Goal: Task Accomplishment & Management: Manage account settings

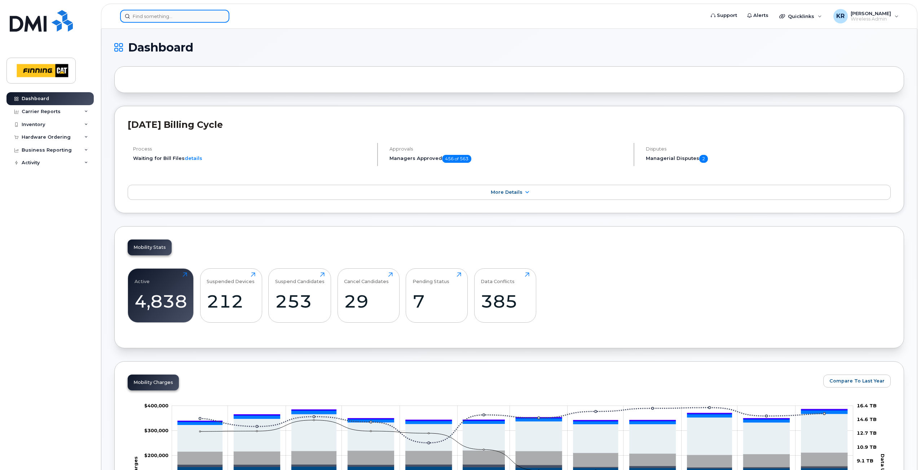
click at [189, 13] on input at bounding box center [174, 16] width 109 height 13
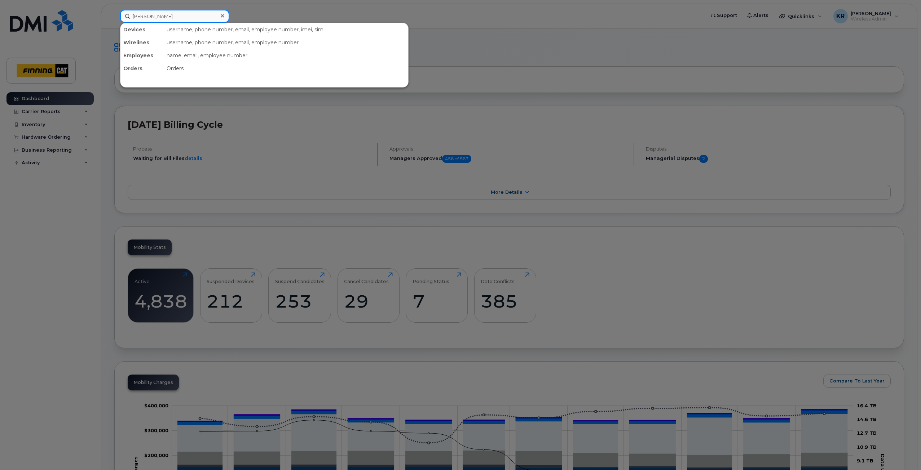
type input "nick park"
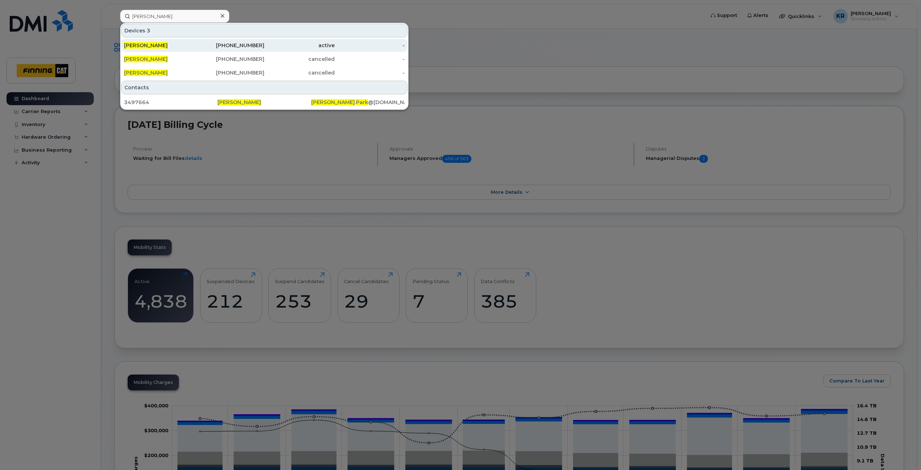
click at [268, 44] on div "active" at bounding box center [299, 45] width 70 height 7
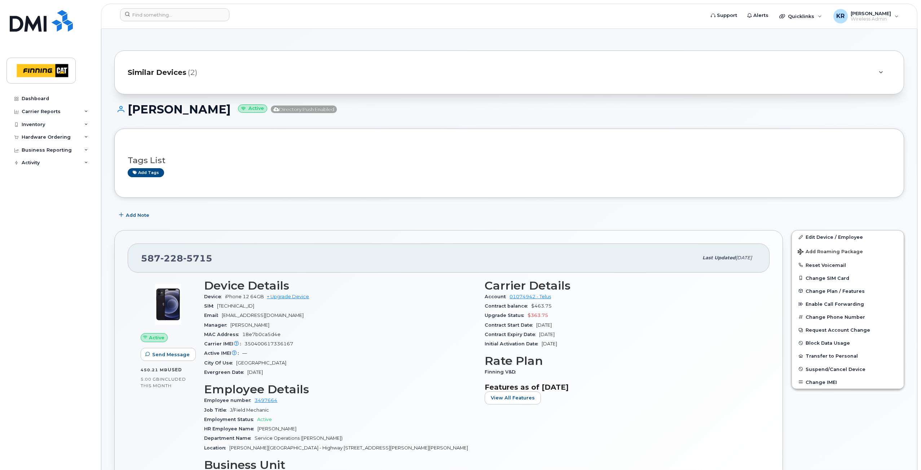
click at [169, 74] on span "Similar Devices" at bounding box center [157, 72] width 59 height 10
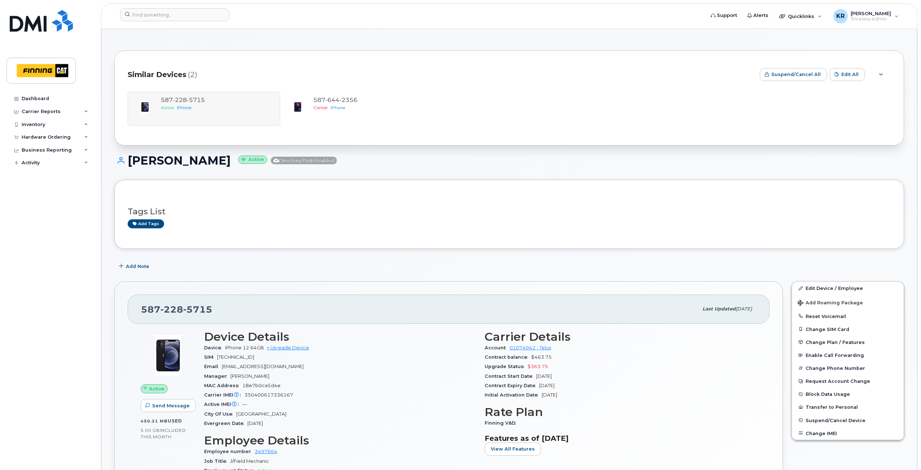
click at [201, 119] on div "587 228 5715 Active iPhone 587 644 2356 Cancel iPhone" at bounding box center [509, 109] width 763 height 34
click at [146, 16] on input at bounding box center [174, 14] width 109 height 13
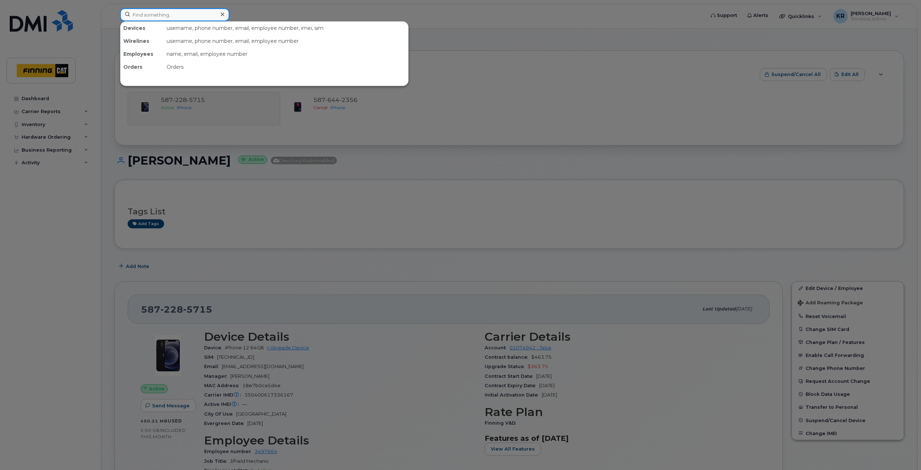
paste input "[PERSON_NAME]"
drag, startPoint x: 191, startPoint y: 15, endPoint x: 153, endPoint y: 13, distance: 37.9
click at [153, 13] on input "Nicholas Goundry-Davey" at bounding box center [174, 14] width 109 height 13
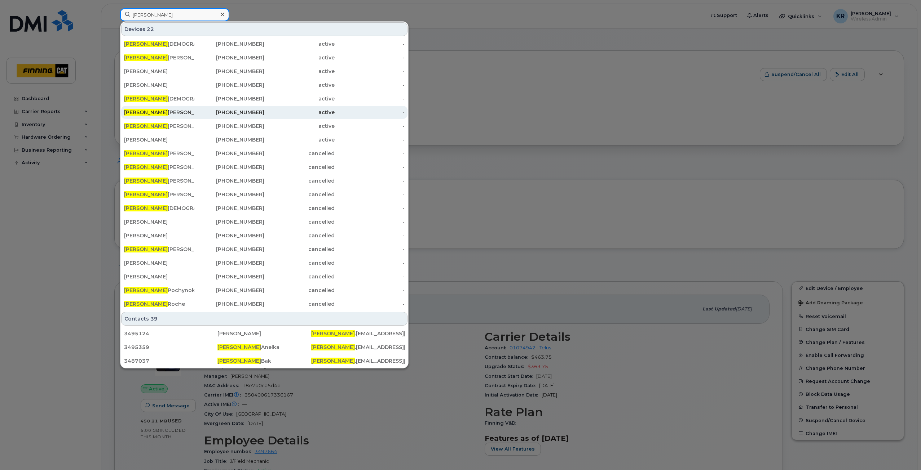
type input "Nicholas"
click at [167, 113] on div "Nicholas Goundry-Davey" at bounding box center [159, 112] width 70 height 7
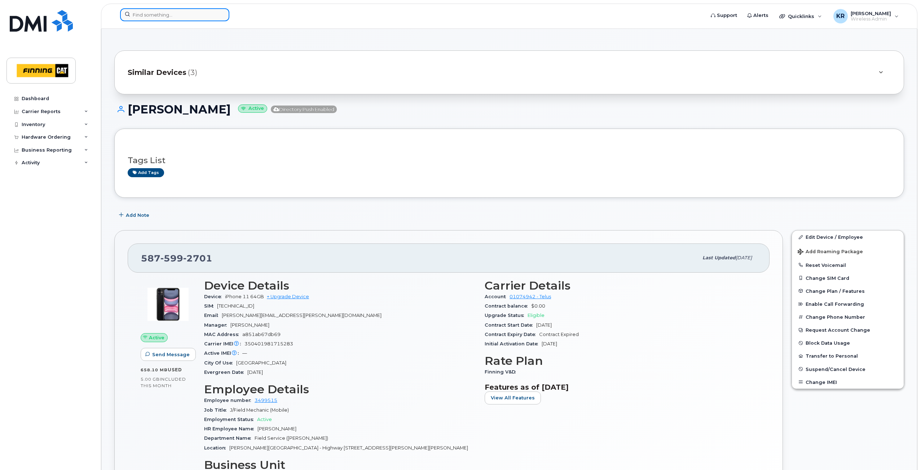
click at [146, 16] on input at bounding box center [174, 14] width 109 height 13
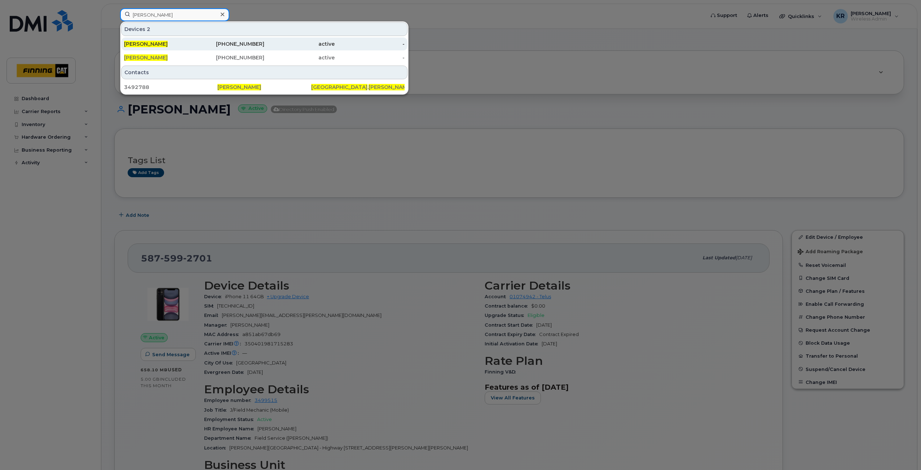
type input "Dayton Arlitt"
click at [231, 44] on div "587-226-4739" at bounding box center [229, 43] width 70 height 7
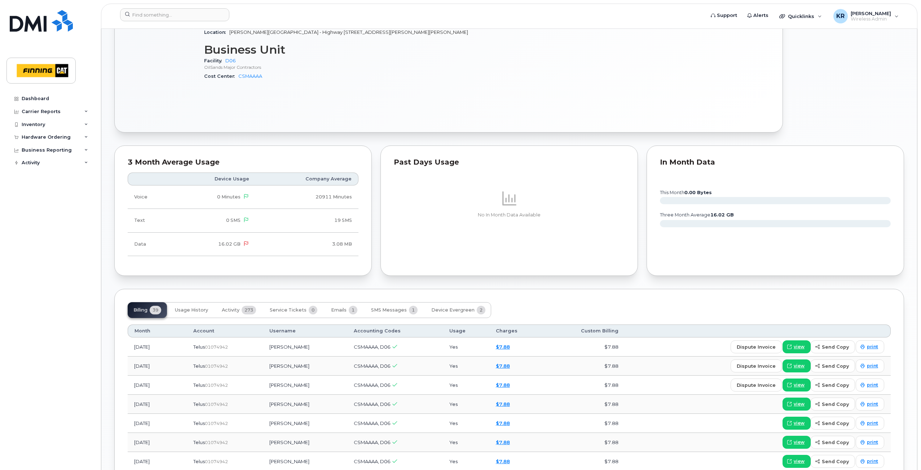
scroll to position [288, 0]
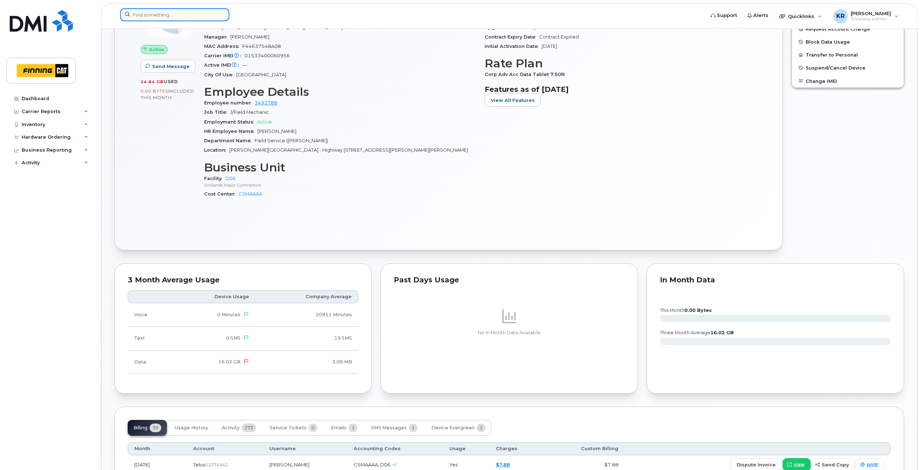
click at [151, 16] on input at bounding box center [174, 14] width 109 height 13
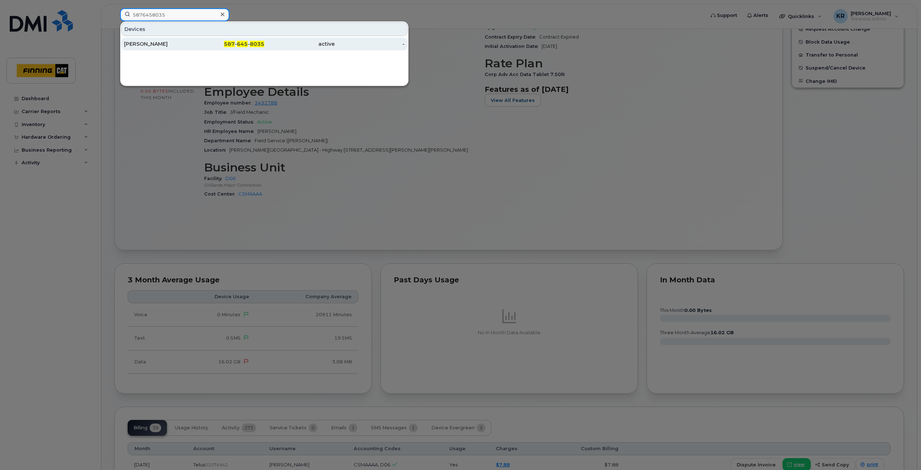
type input "5876458035"
click at [193, 43] on div "[PERSON_NAME]" at bounding box center [159, 43] width 70 height 7
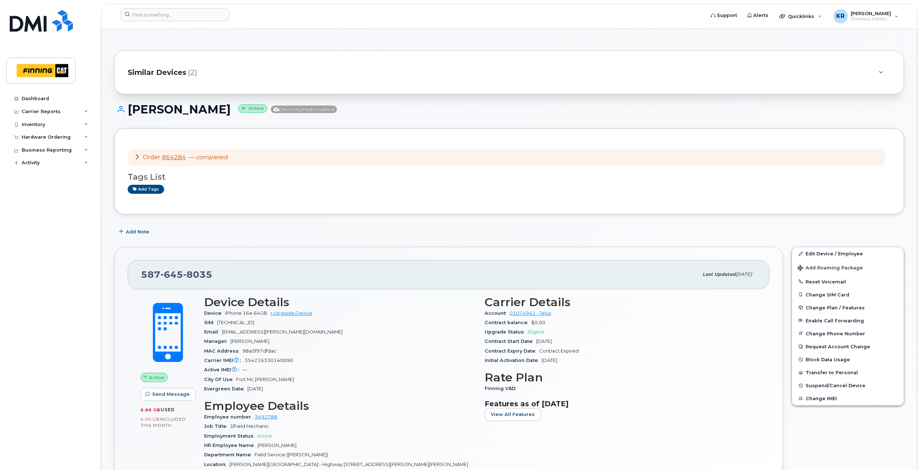
click at [165, 71] on span "Similar Devices" at bounding box center [157, 72] width 59 height 10
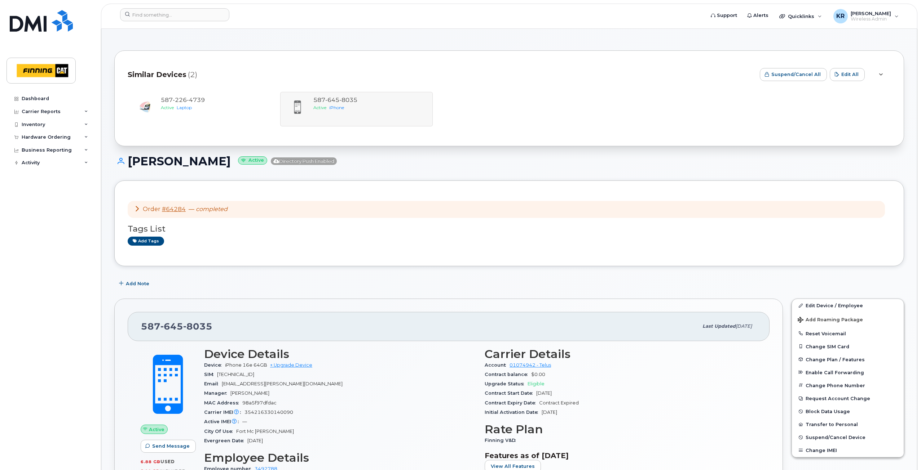
drag, startPoint x: 130, startPoint y: 162, endPoint x: 205, endPoint y: 164, distance: 75.0
click at [205, 164] on h1 "[PERSON_NAME] Active Directory Push Enabled" at bounding box center [508, 161] width 789 height 13
copy h1 "[PERSON_NAME]"
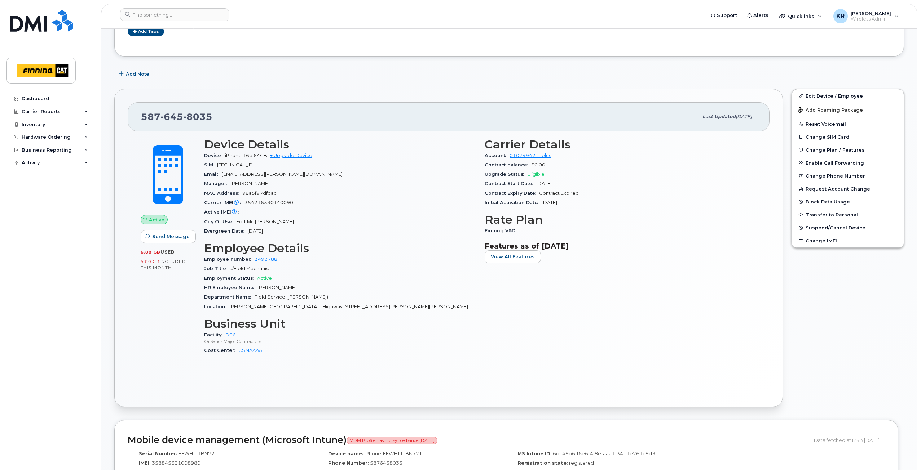
scroll to position [144, 0]
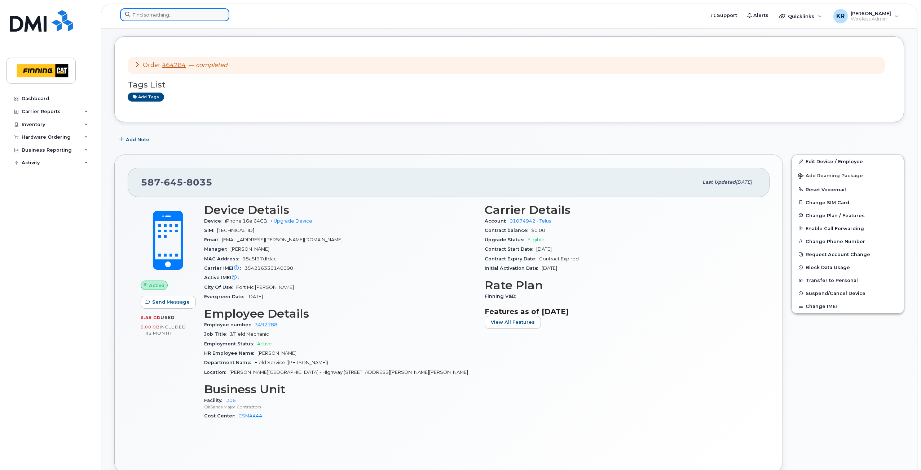
click at [167, 16] on input at bounding box center [174, 14] width 109 height 13
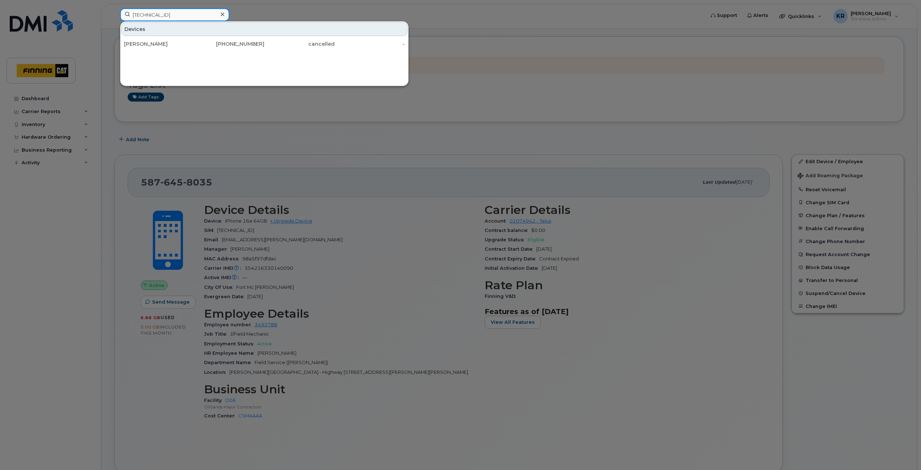
drag, startPoint x: 196, startPoint y: 14, endPoint x: 125, endPoint y: 16, distance: 71.0
click at [125, 16] on input "[TECHNICAL_ID]" at bounding box center [174, 14] width 109 height 13
paste input "[PERSON_NAME]"
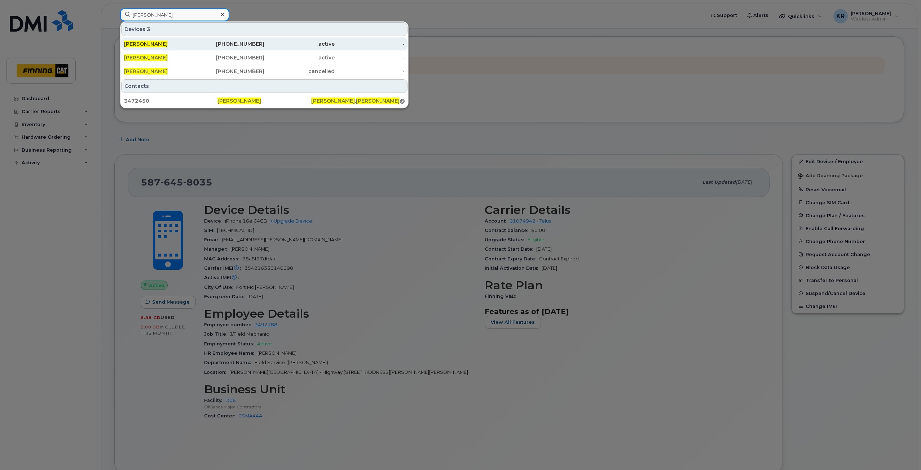
type input "[PERSON_NAME]"
click at [227, 44] on div "587-597-3019" at bounding box center [229, 43] width 70 height 7
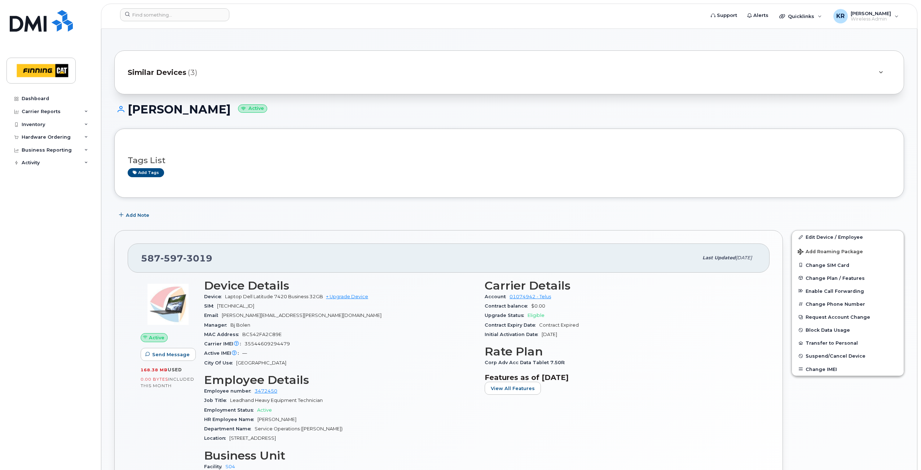
click at [170, 76] on span "Similar Devices" at bounding box center [157, 72] width 59 height 10
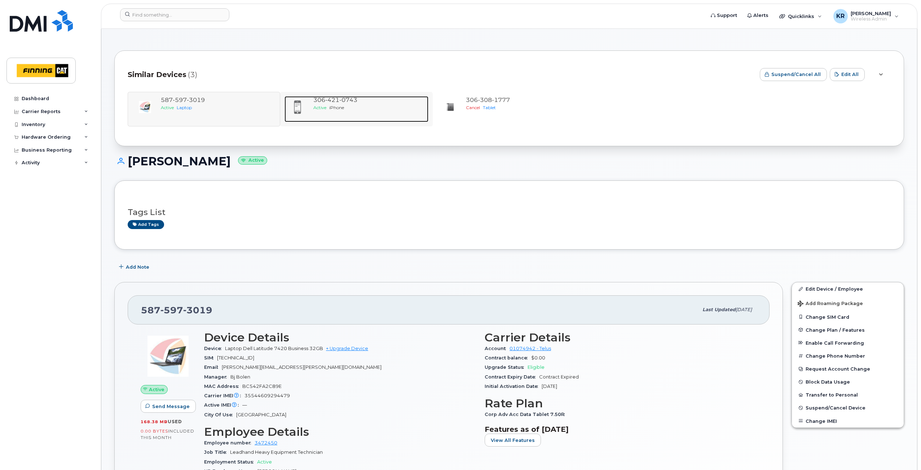
click at [345, 108] on div "Active iPhone" at bounding box center [369, 108] width 112 height 6
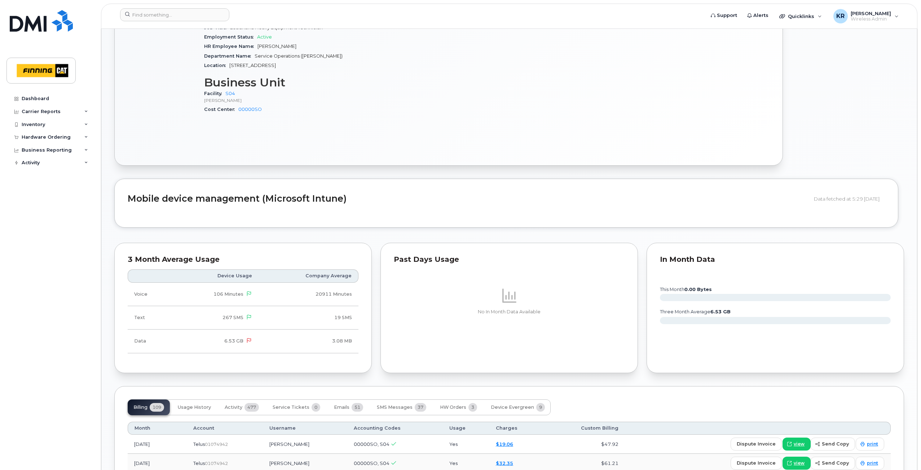
scroll to position [541, 0]
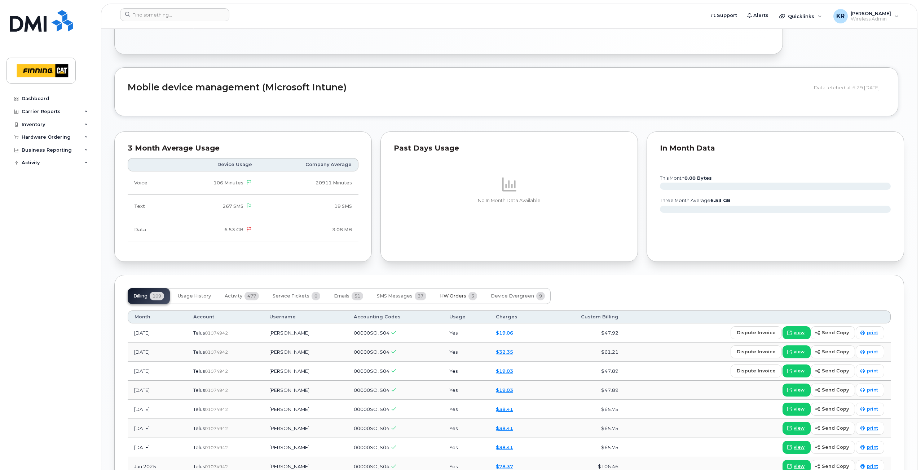
click at [453, 295] on span "HW Orders" at bounding box center [453, 296] width 26 height 6
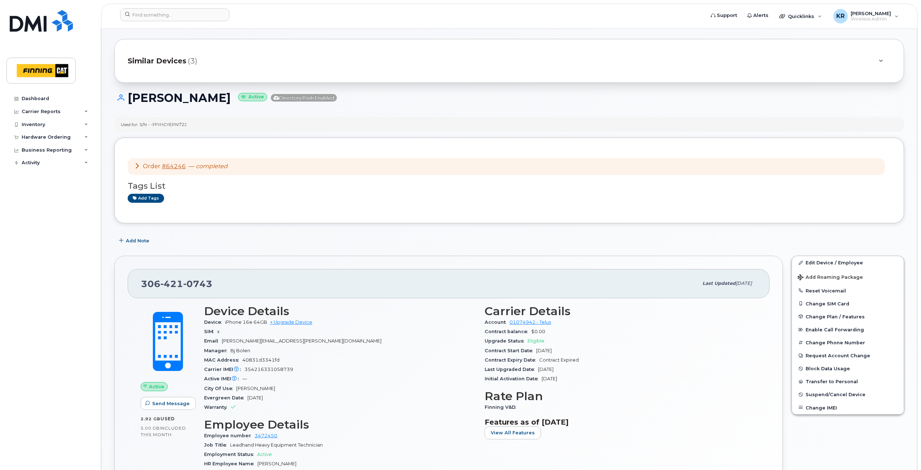
scroll to position [0, 0]
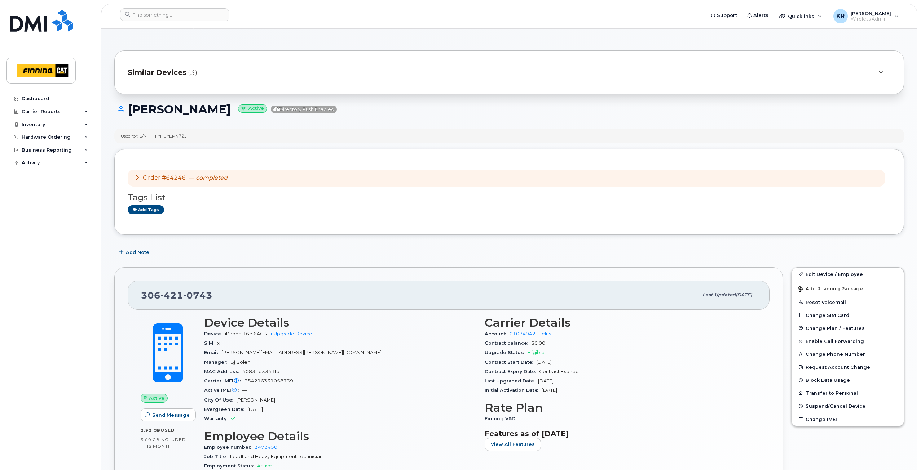
click at [173, 71] on span "Similar Devices" at bounding box center [157, 72] width 59 height 10
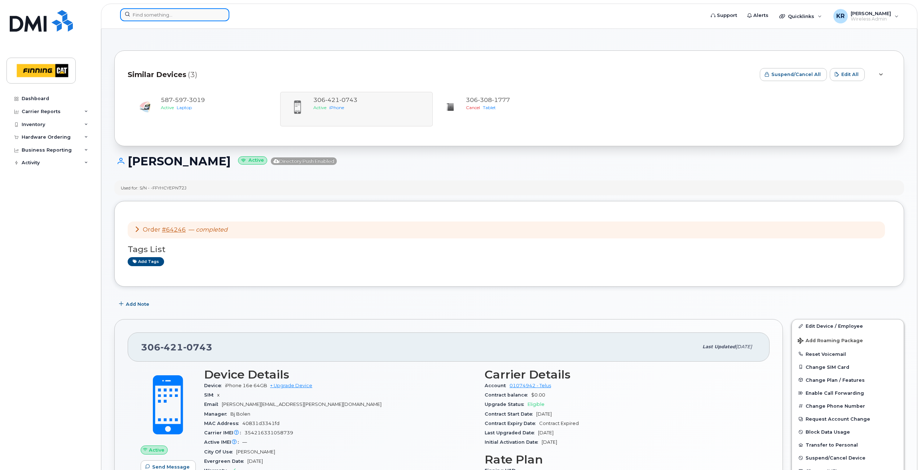
click at [152, 14] on input at bounding box center [174, 14] width 109 height 13
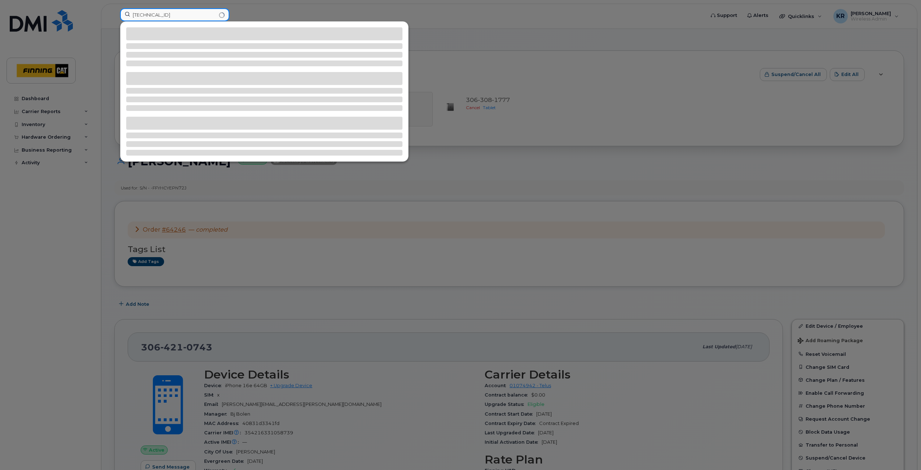
type input "[TECHNICAL_ID]"
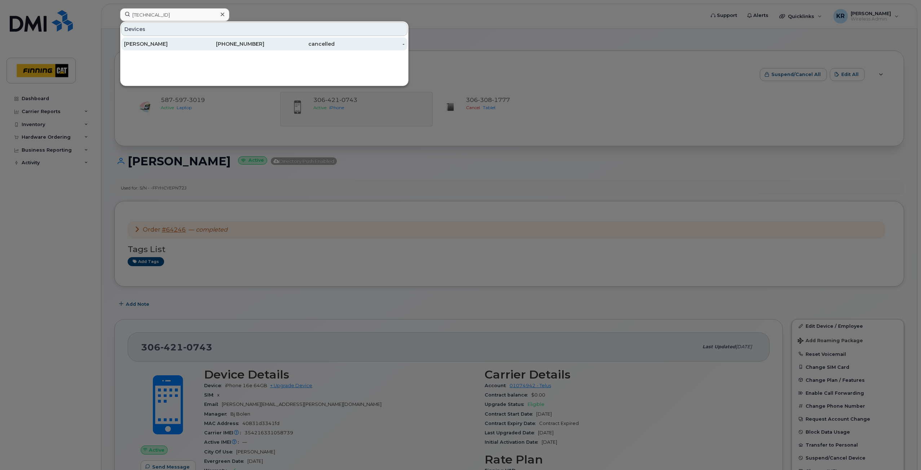
click at [205, 45] on div "587-645-7208" at bounding box center [229, 43] width 70 height 7
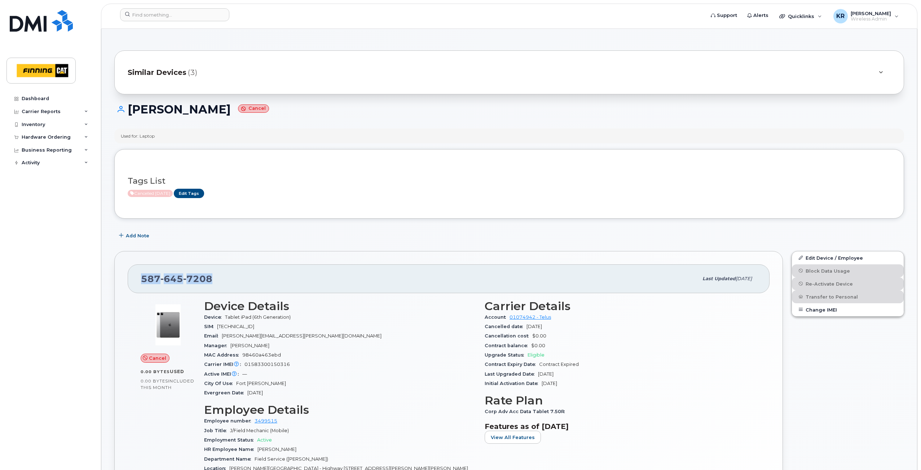
drag, startPoint x: 142, startPoint y: 277, endPoint x: 212, endPoint y: 278, distance: 69.9
click at [212, 278] on div "[PHONE_NUMBER]" at bounding box center [419, 278] width 557 height 15
copy span "[PHONE_NUMBER]"
click at [170, 71] on span "Similar Devices" at bounding box center [157, 72] width 59 height 10
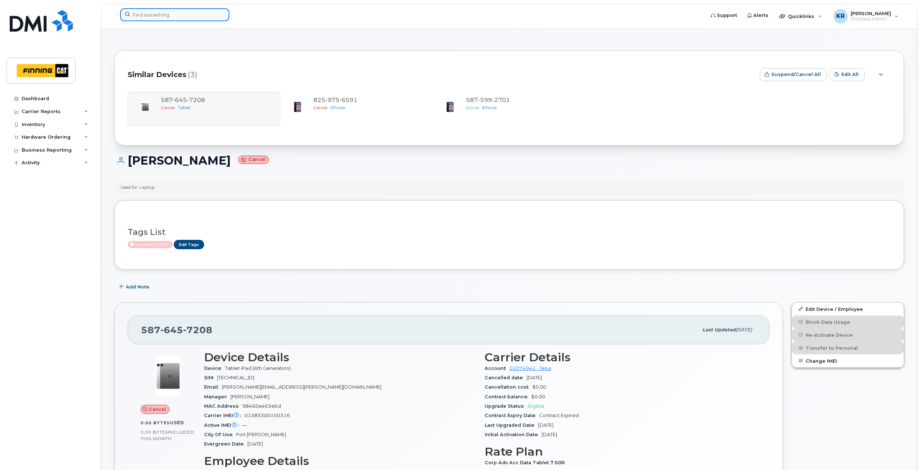
click at [185, 18] on input at bounding box center [174, 14] width 109 height 13
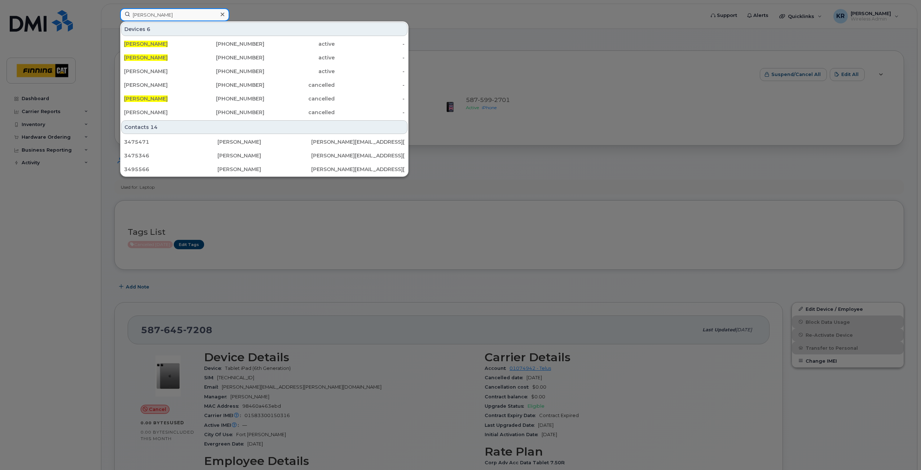
type input "gregory Zohner"
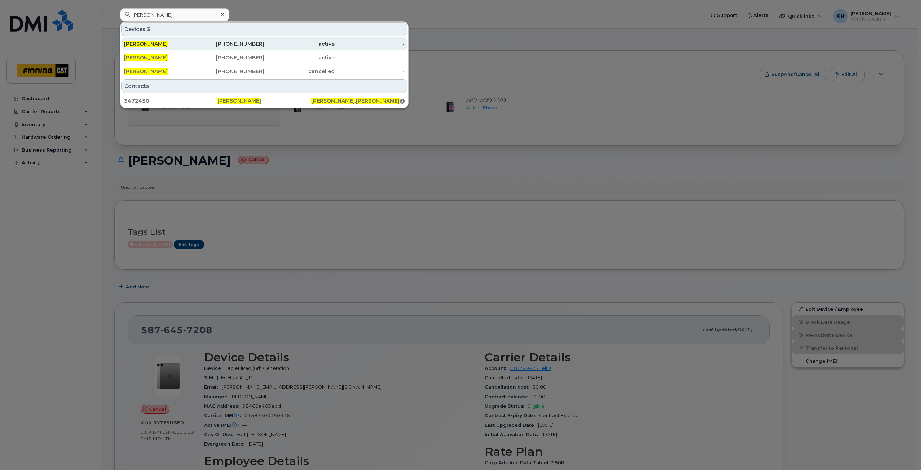
click at [254, 43] on div "587-597-3019" at bounding box center [229, 43] width 70 height 7
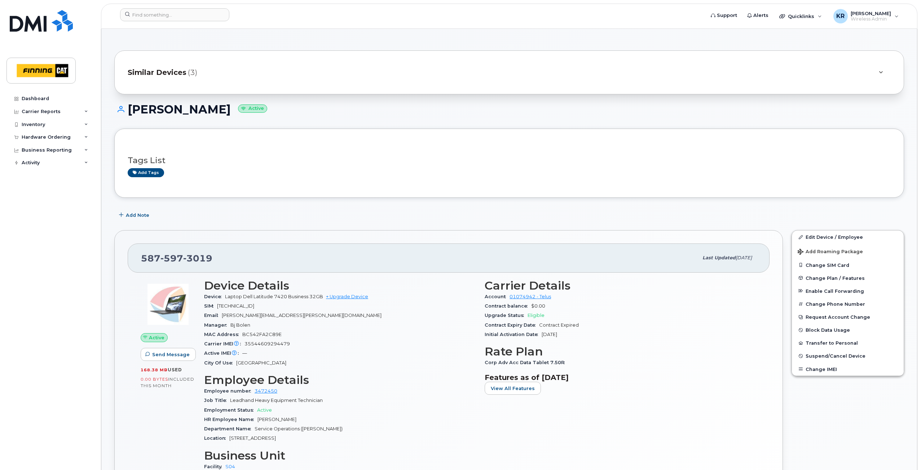
click at [171, 71] on span "Similar Devices" at bounding box center [157, 72] width 59 height 10
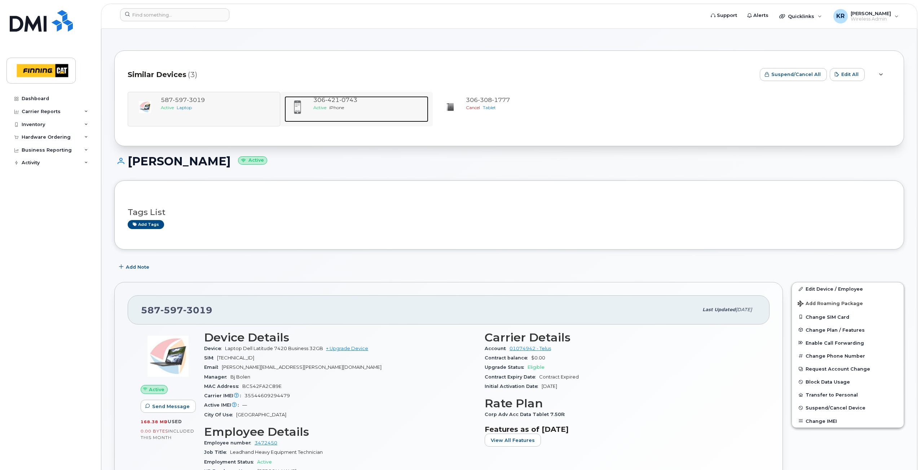
click at [348, 103] on div "306 421 0743" at bounding box center [369, 100] width 112 height 8
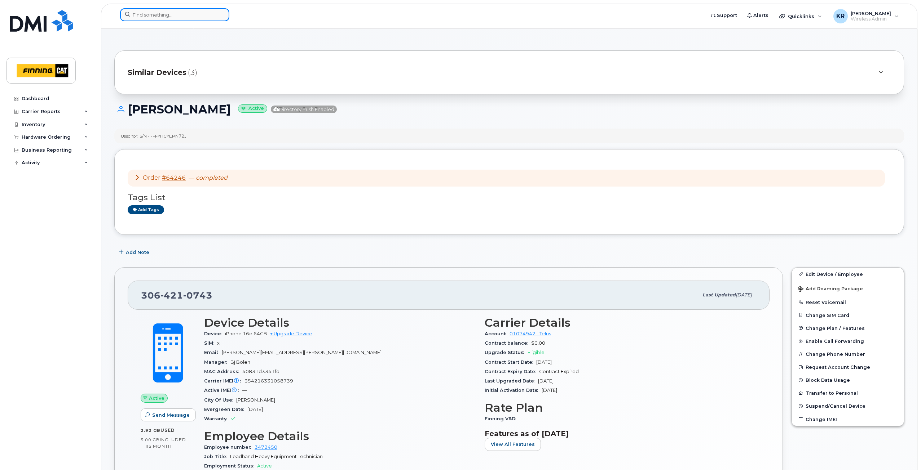
click at [168, 16] on input at bounding box center [174, 14] width 109 height 13
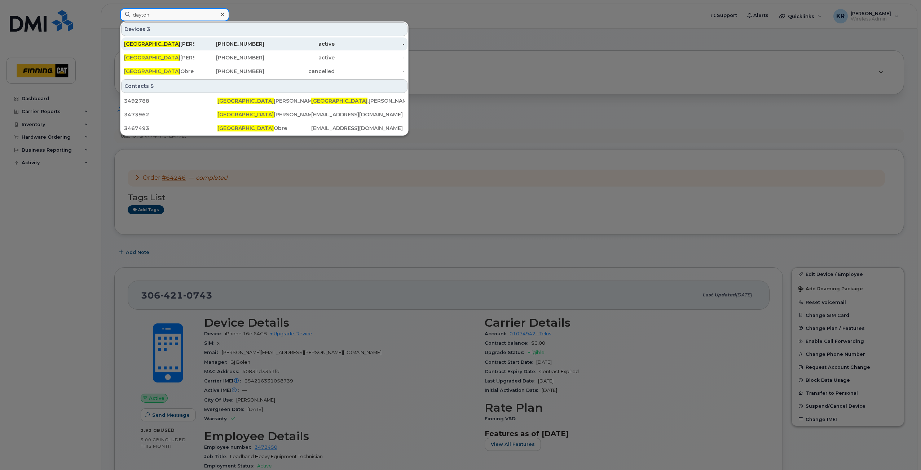
type input "dayton"
click at [245, 45] on div "[PHONE_NUMBER]" at bounding box center [229, 43] width 70 height 7
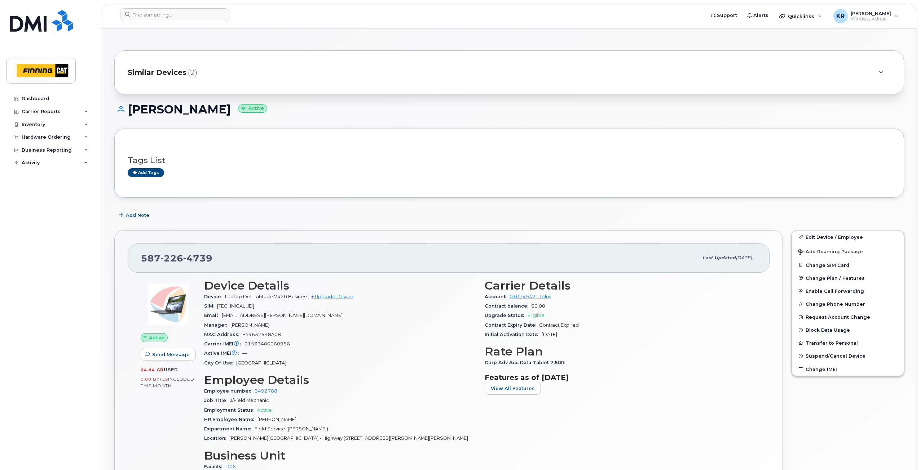
click at [148, 73] on span "Similar Devices" at bounding box center [157, 72] width 59 height 10
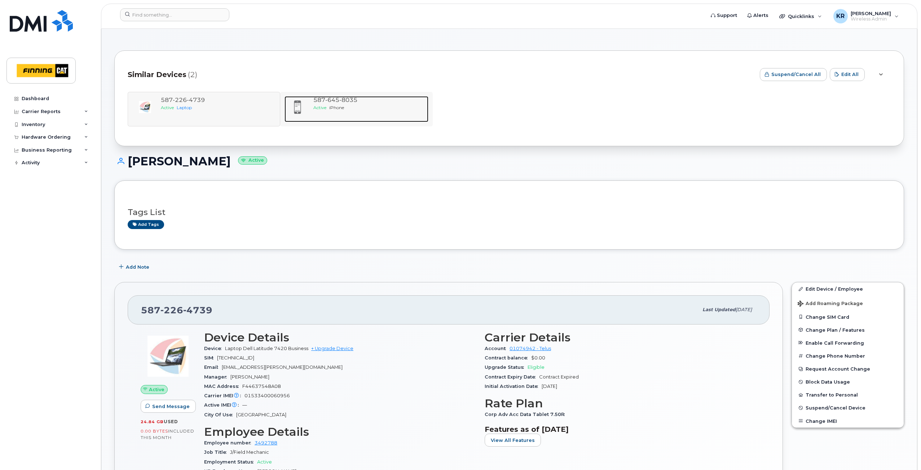
click at [344, 108] on span "iPhone" at bounding box center [336, 107] width 15 height 5
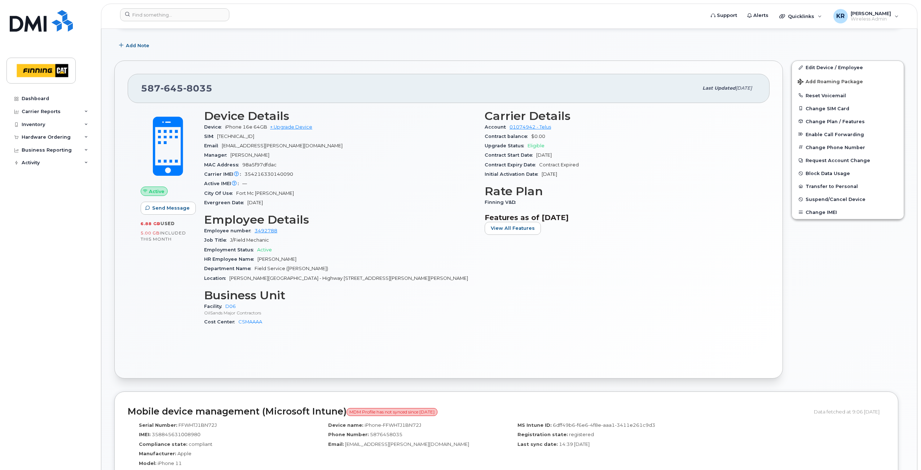
scroll to position [108, 0]
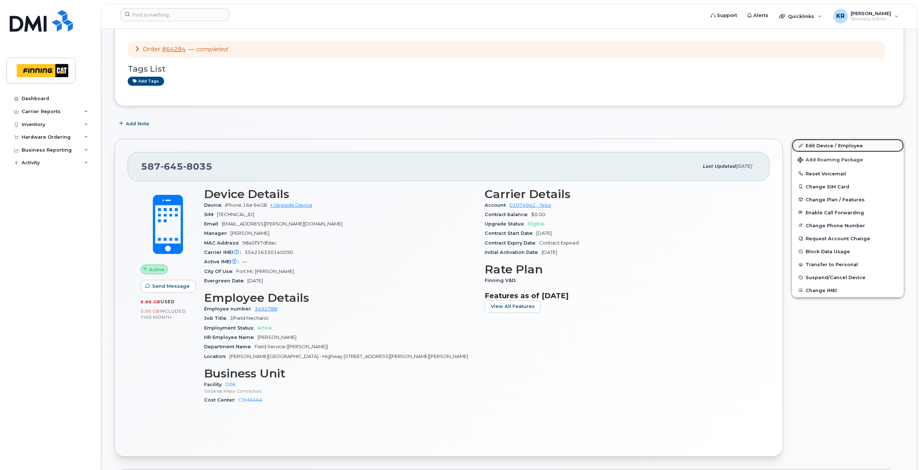
click at [814, 147] on link "Edit Device / Employee" at bounding box center [848, 145] width 112 height 13
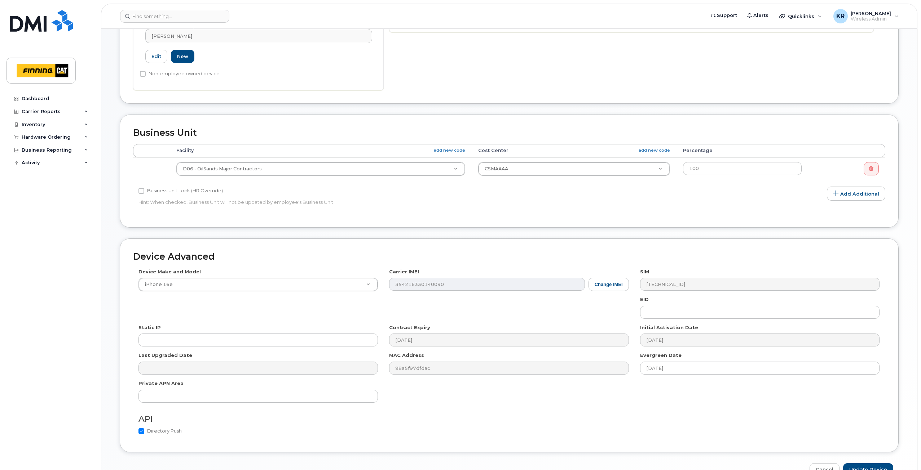
scroll to position [252, 0]
